Goal: Information Seeking & Learning: Learn about a topic

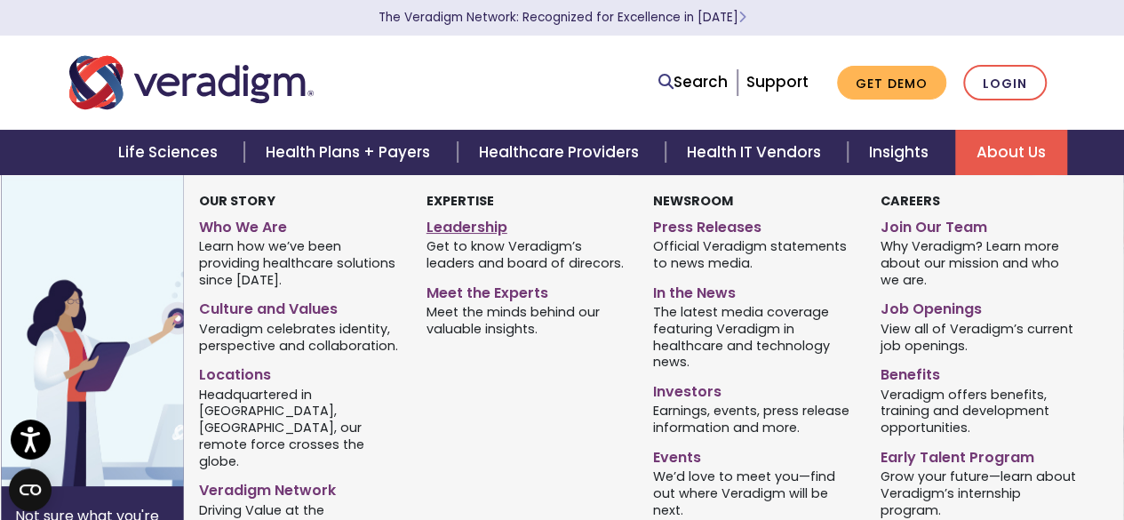
click at [471, 228] on link "Leadership" at bounding box center [526, 224] width 201 height 26
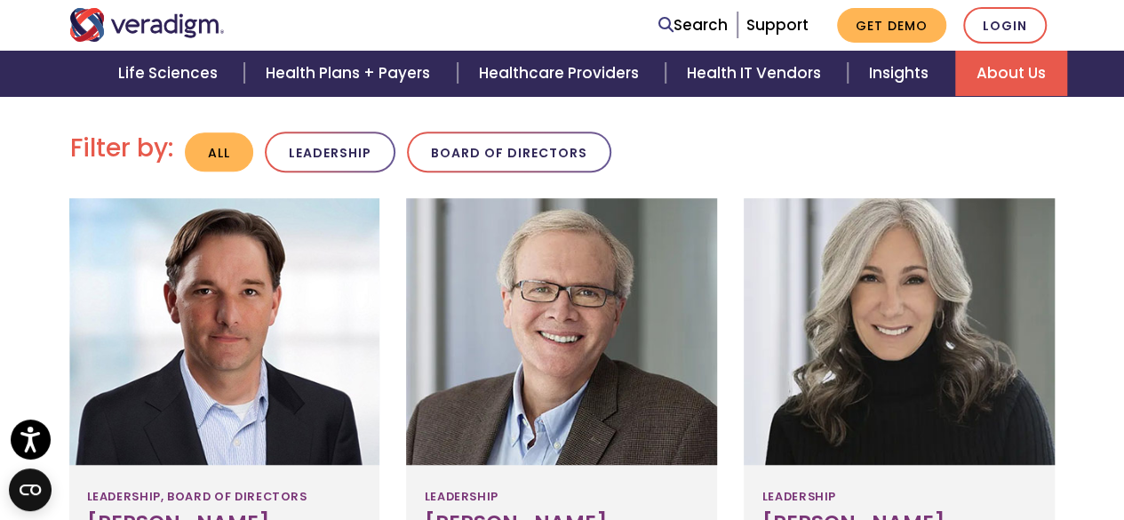
scroll to position [490, 0]
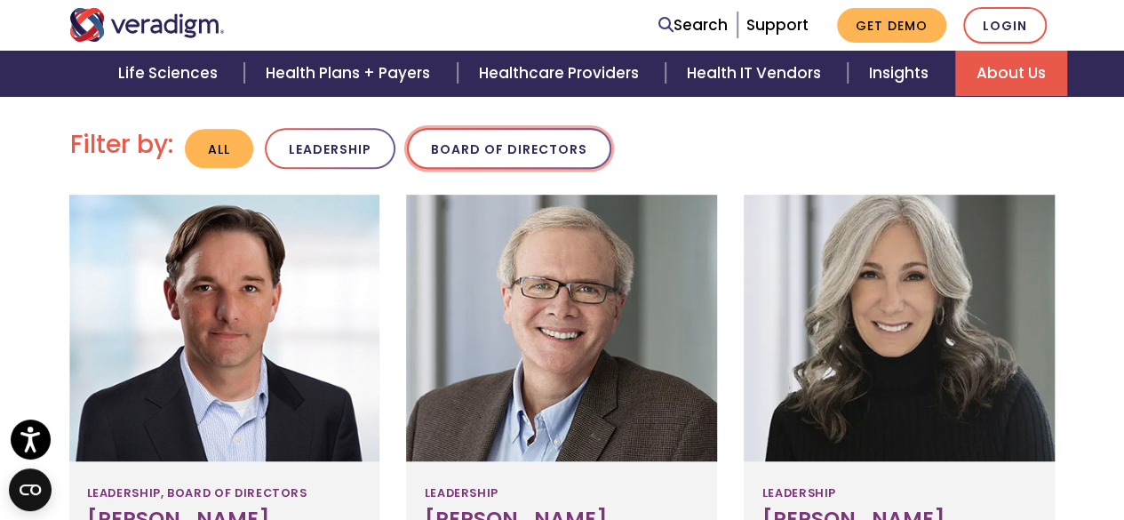
click at [536, 157] on button "Board of Directors" at bounding box center [509, 149] width 204 height 42
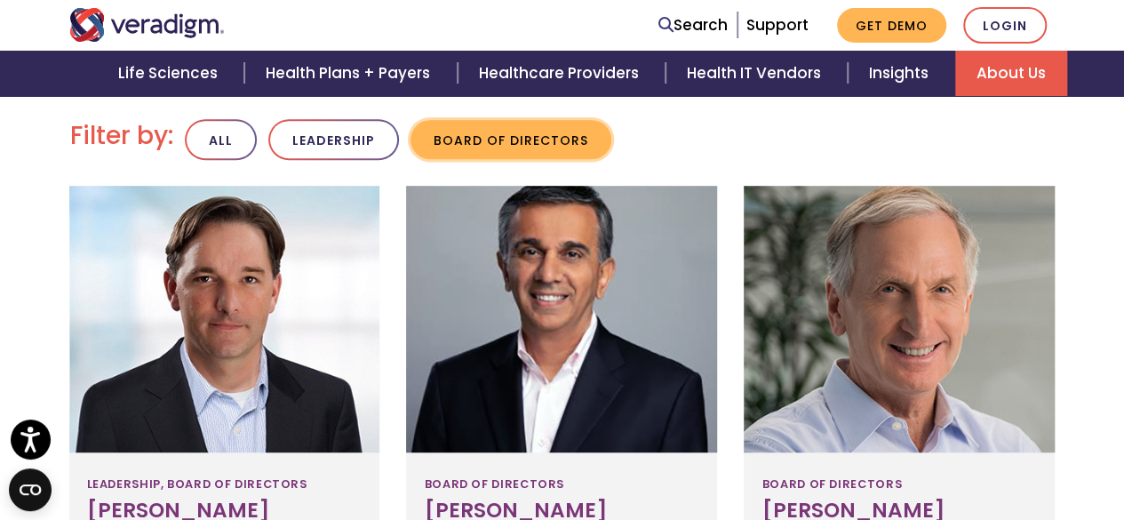
scroll to position [503, 0]
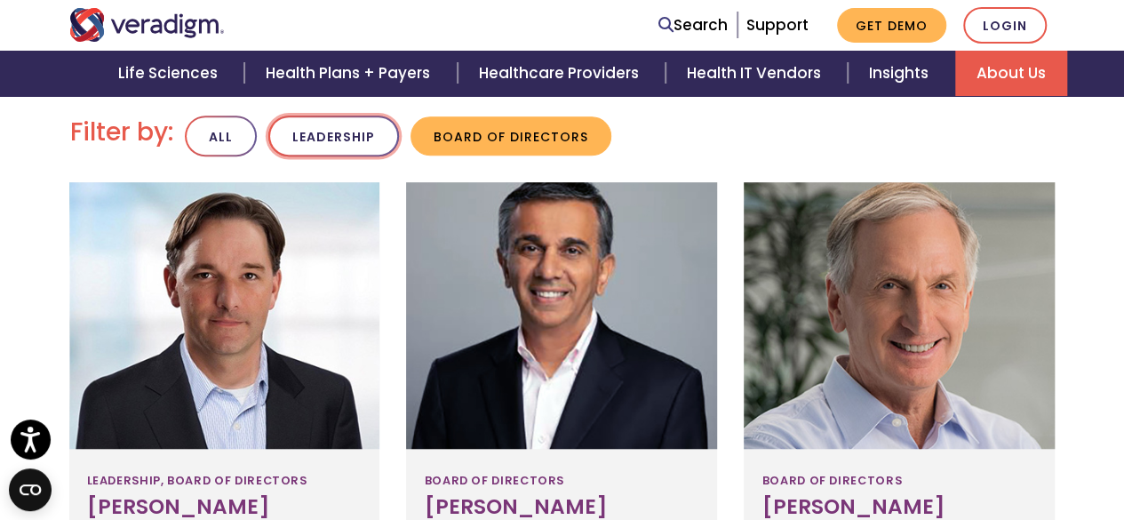
click at [322, 134] on button "Leadership" at bounding box center [333, 136] width 131 height 42
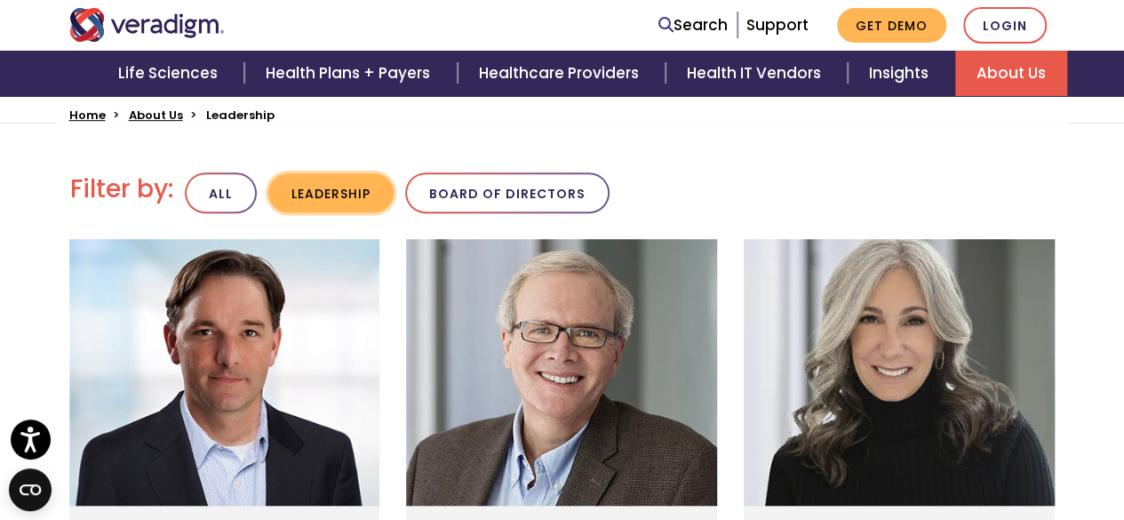
scroll to position [450, 0]
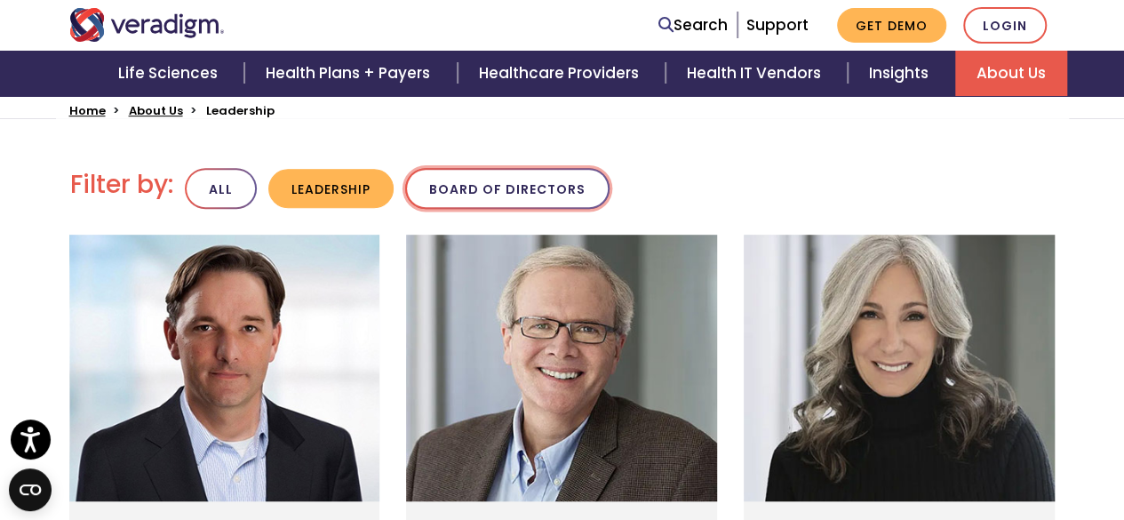
click at [529, 187] on button "Board of Directors" at bounding box center [507, 189] width 204 height 42
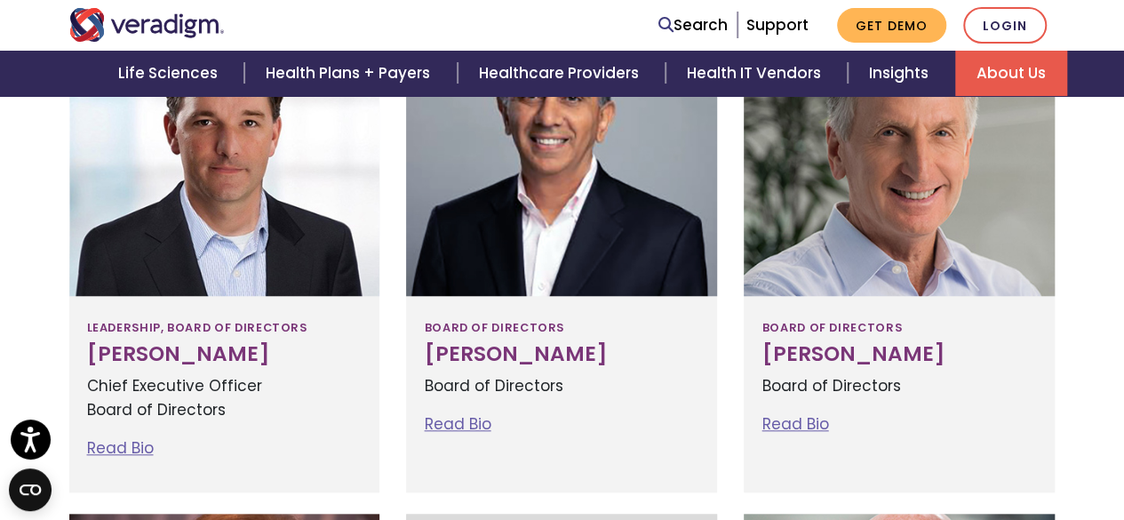
scroll to position [483, 0]
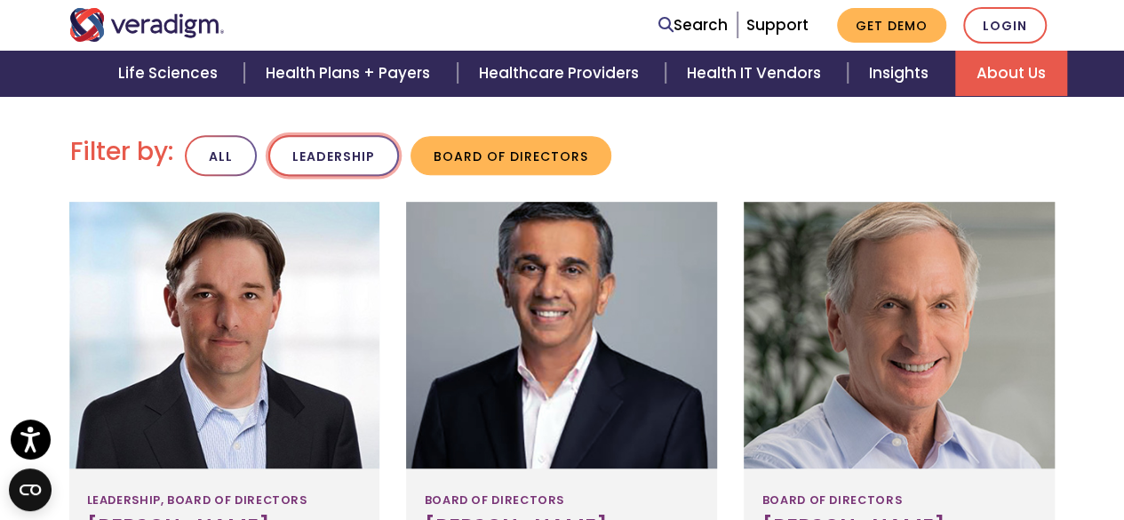
click at [354, 155] on button "Leadership" at bounding box center [333, 156] width 131 height 42
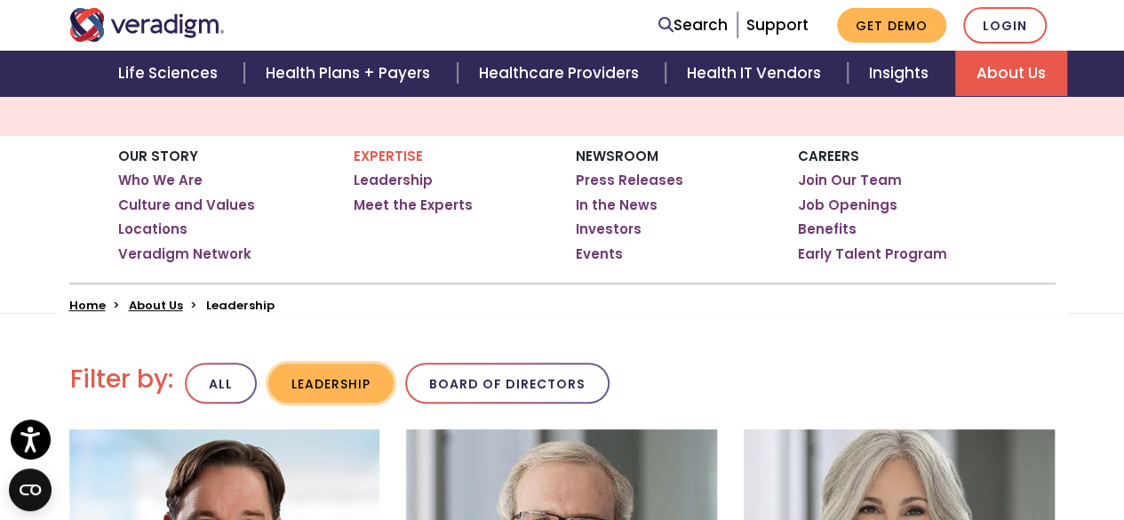
scroll to position [278, 0]
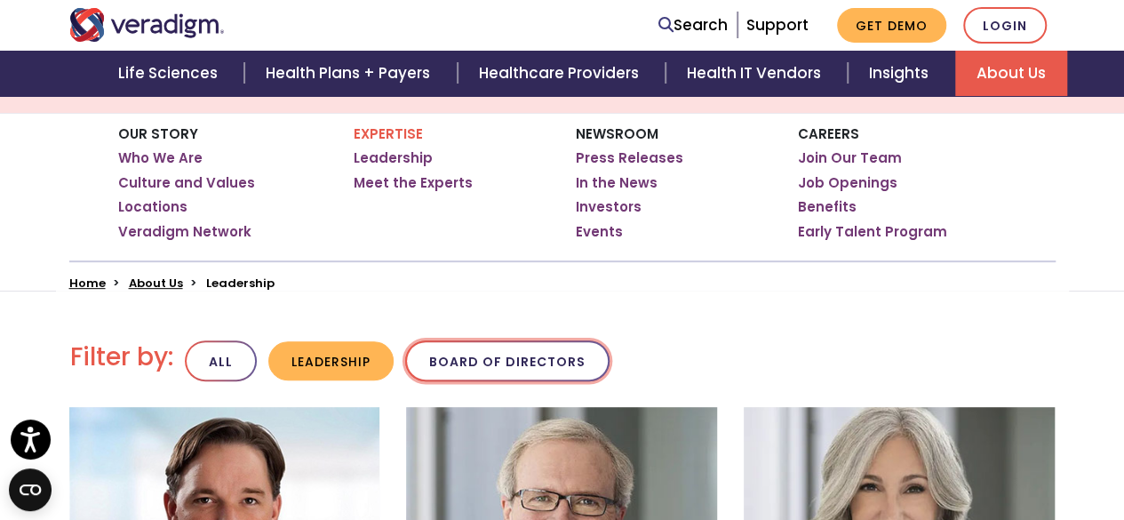
click at [517, 378] on button "Board of Directors" at bounding box center [507, 361] width 204 height 42
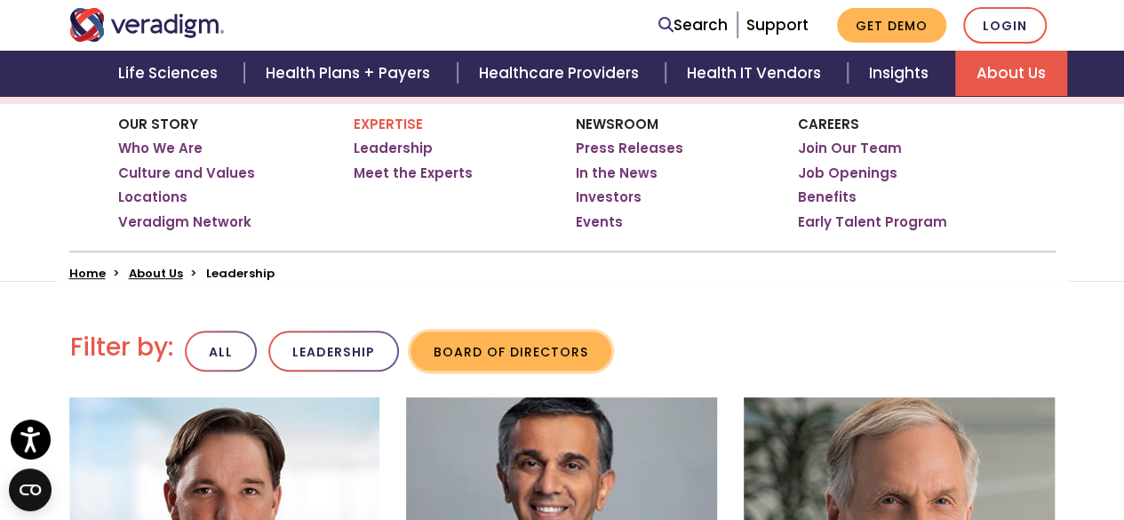
scroll to position [290, 0]
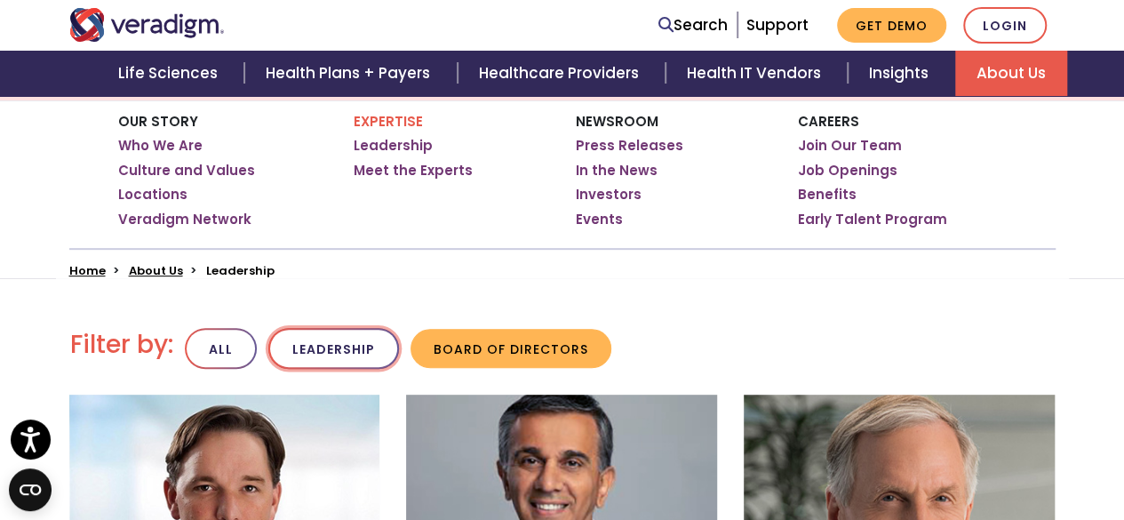
click at [336, 351] on button "Leadership" at bounding box center [333, 349] width 131 height 42
